Goal: Task Accomplishment & Management: Manage account settings

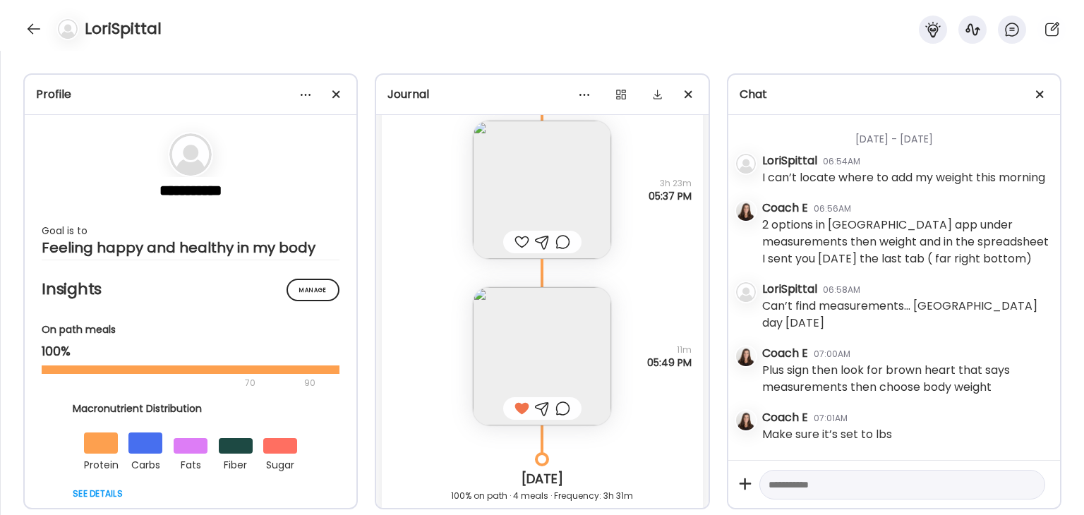
scroll to position [10300, 0]
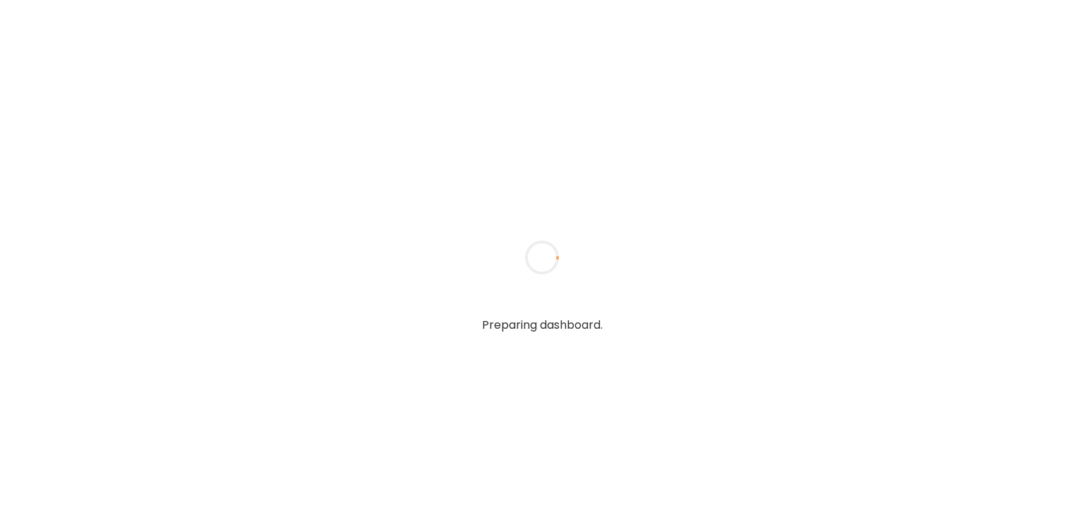
type input "**********"
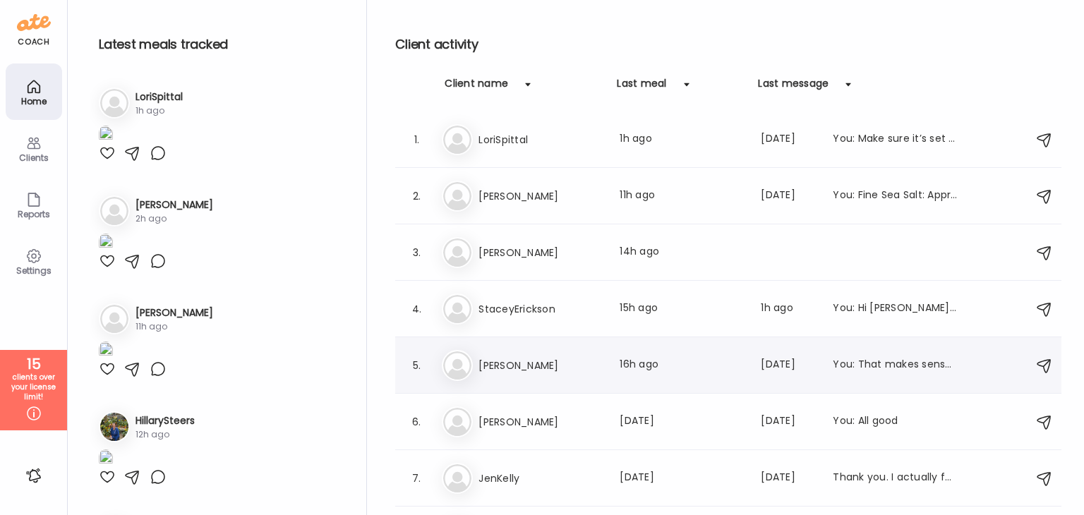
click at [520, 366] on h3 "[PERSON_NAME]" at bounding box center [541, 365] width 124 height 17
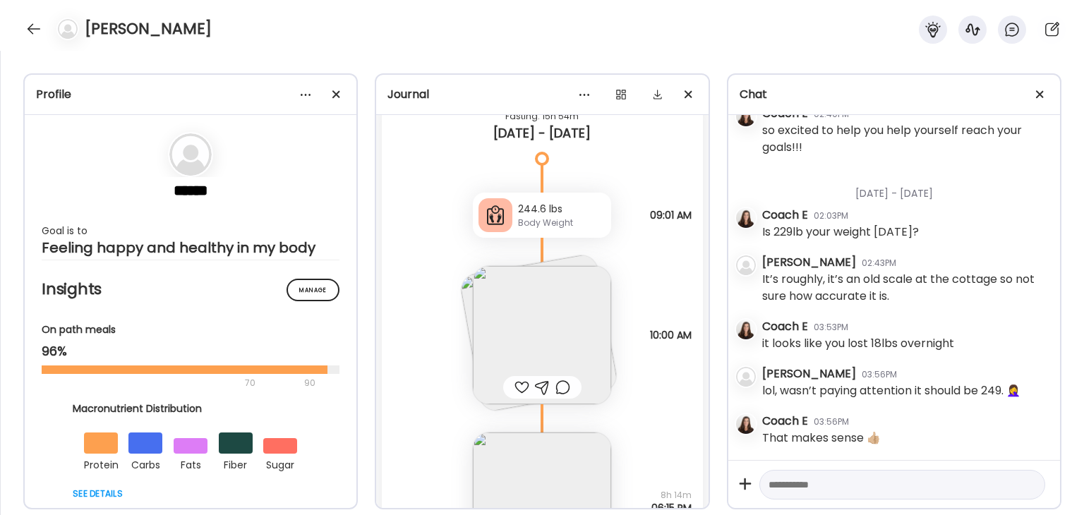
scroll to position [20842, 0]
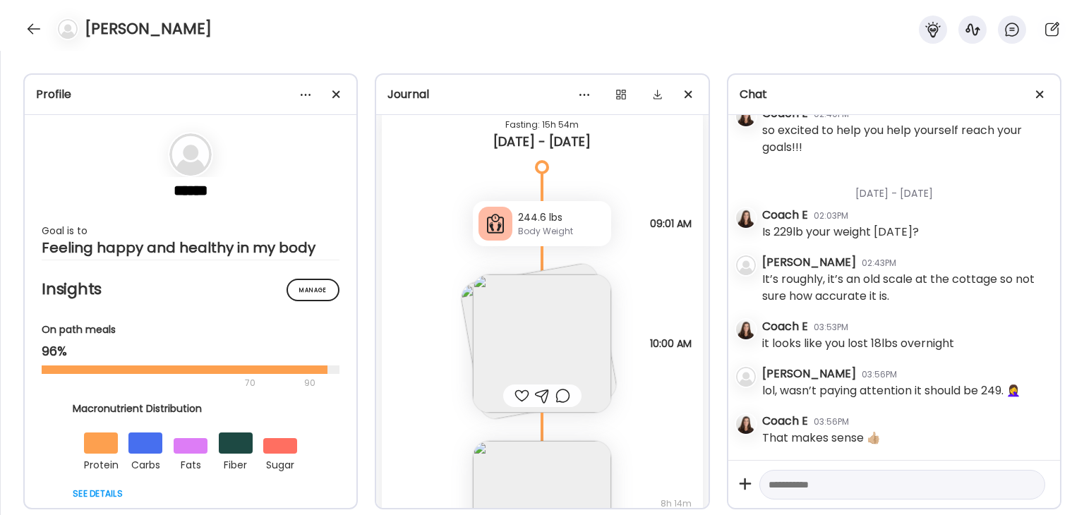
click at [570, 346] on img at bounding box center [542, 344] width 138 height 138
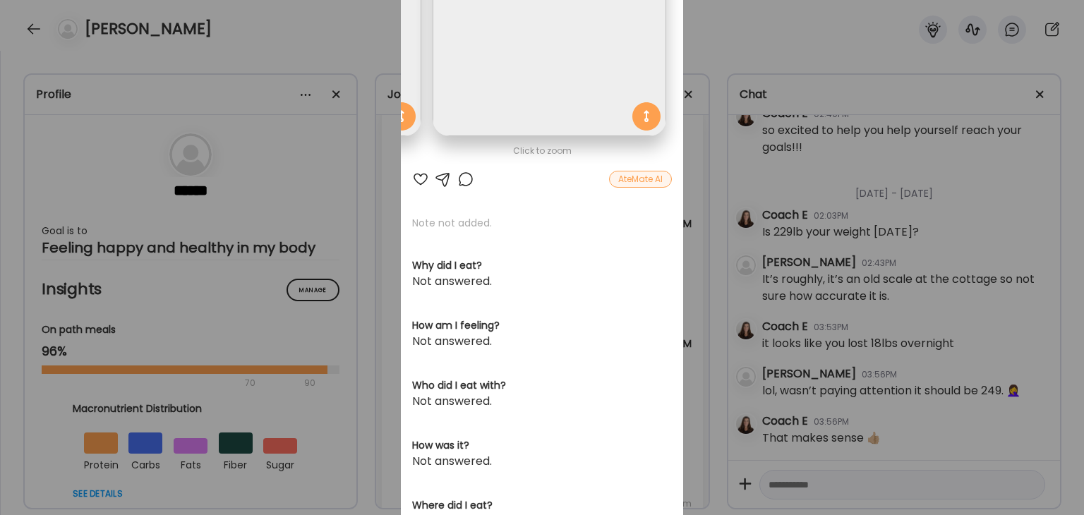
scroll to position [0, 0]
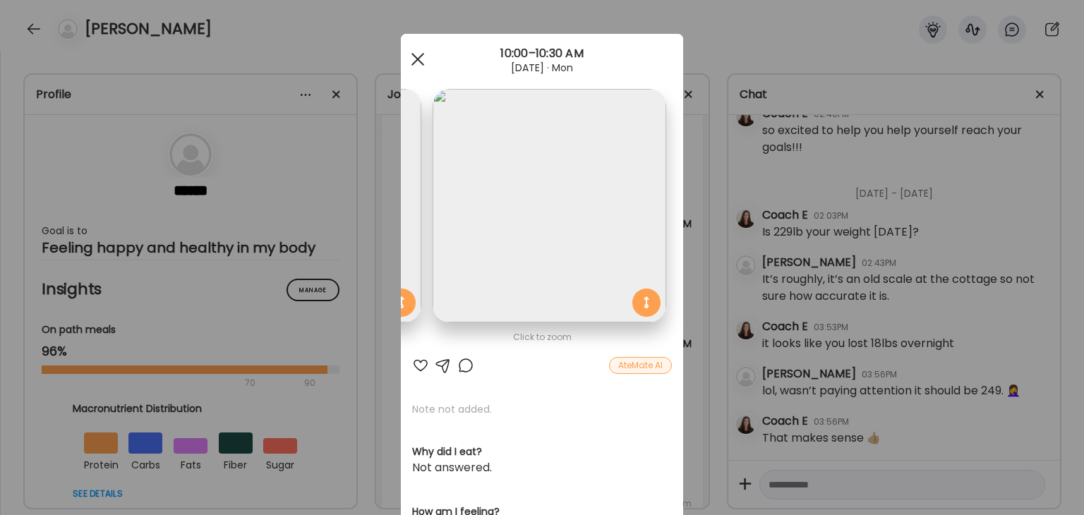
click at [414, 58] on span at bounding box center [418, 59] width 13 height 13
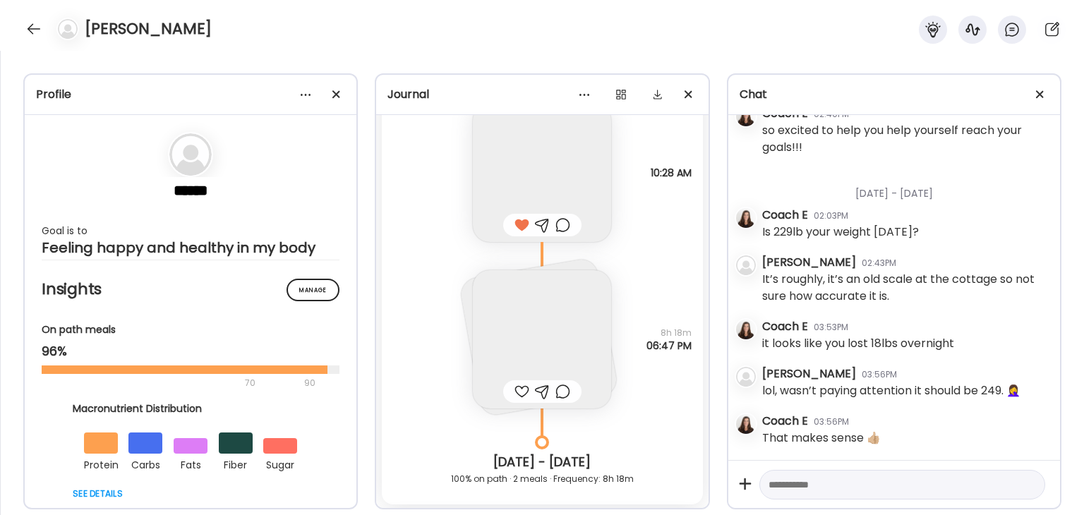
scroll to position [18089, 0]
